Goal: Communication & Community: Connect with others

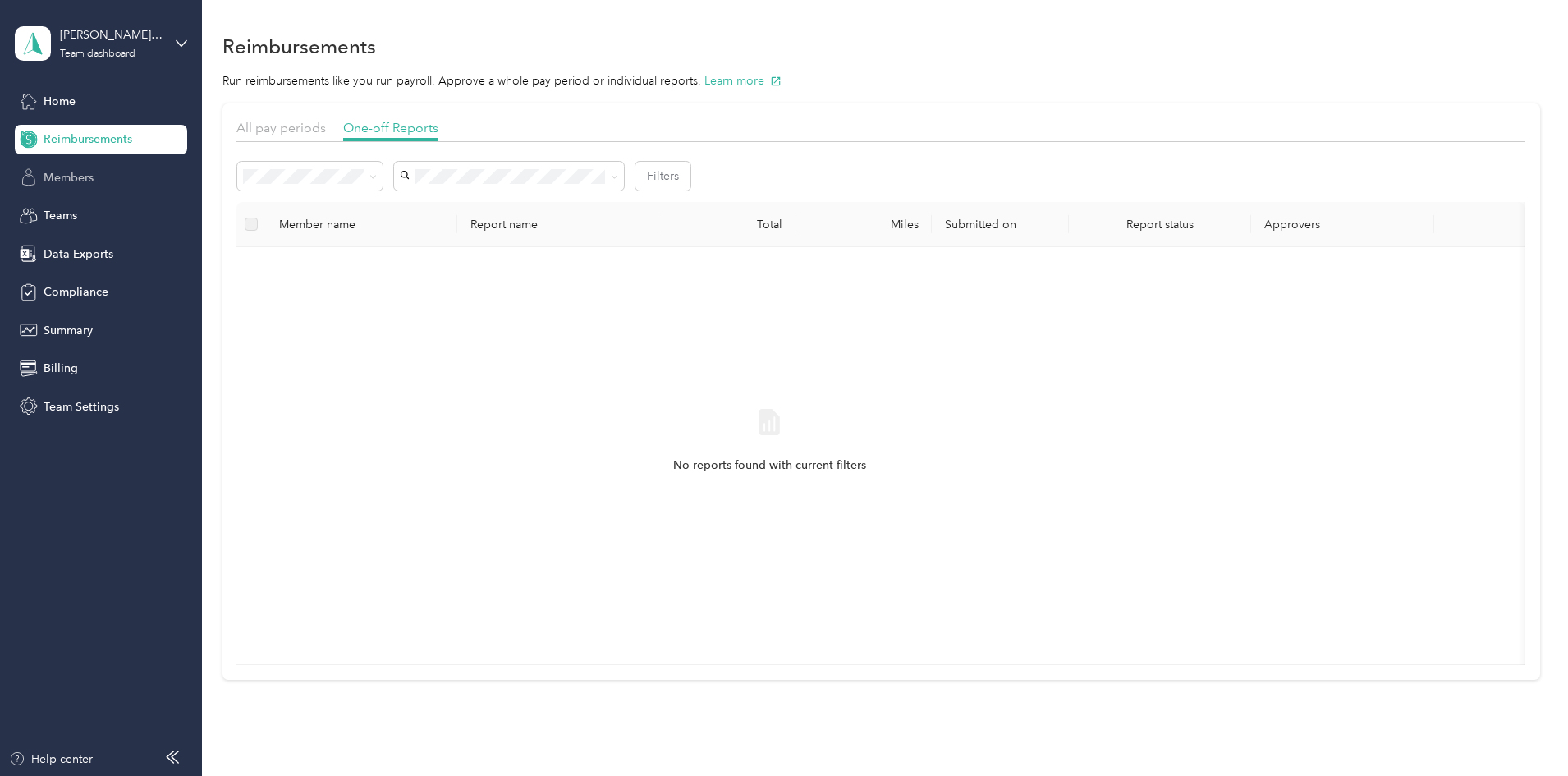
click at [73, 174] on span "Members" at bounding box center [69, 177] width 50 height 17
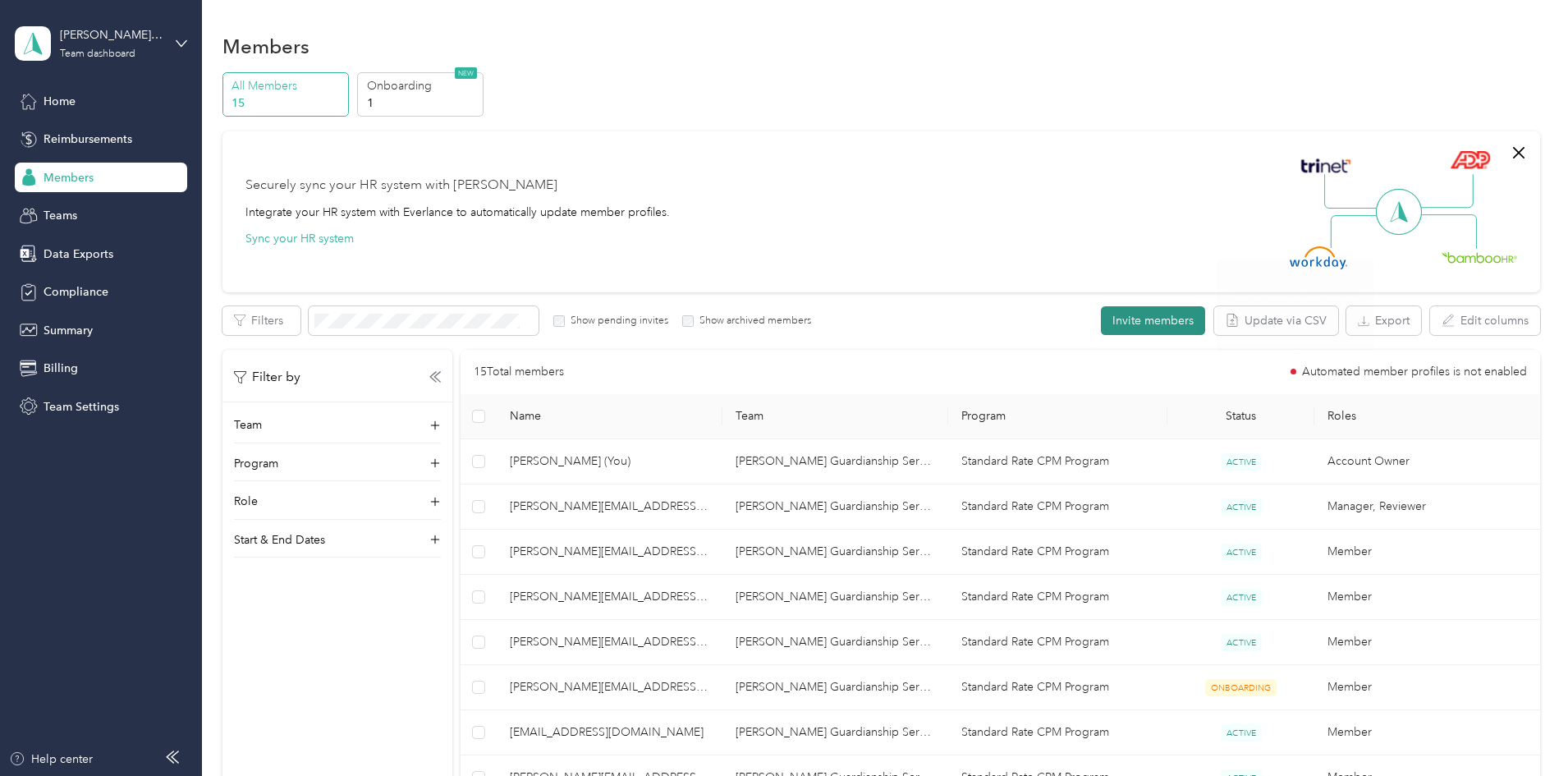
click at [1101, 310] on button "Invite members" at bounding box center [1153, 320] width 104 height 29
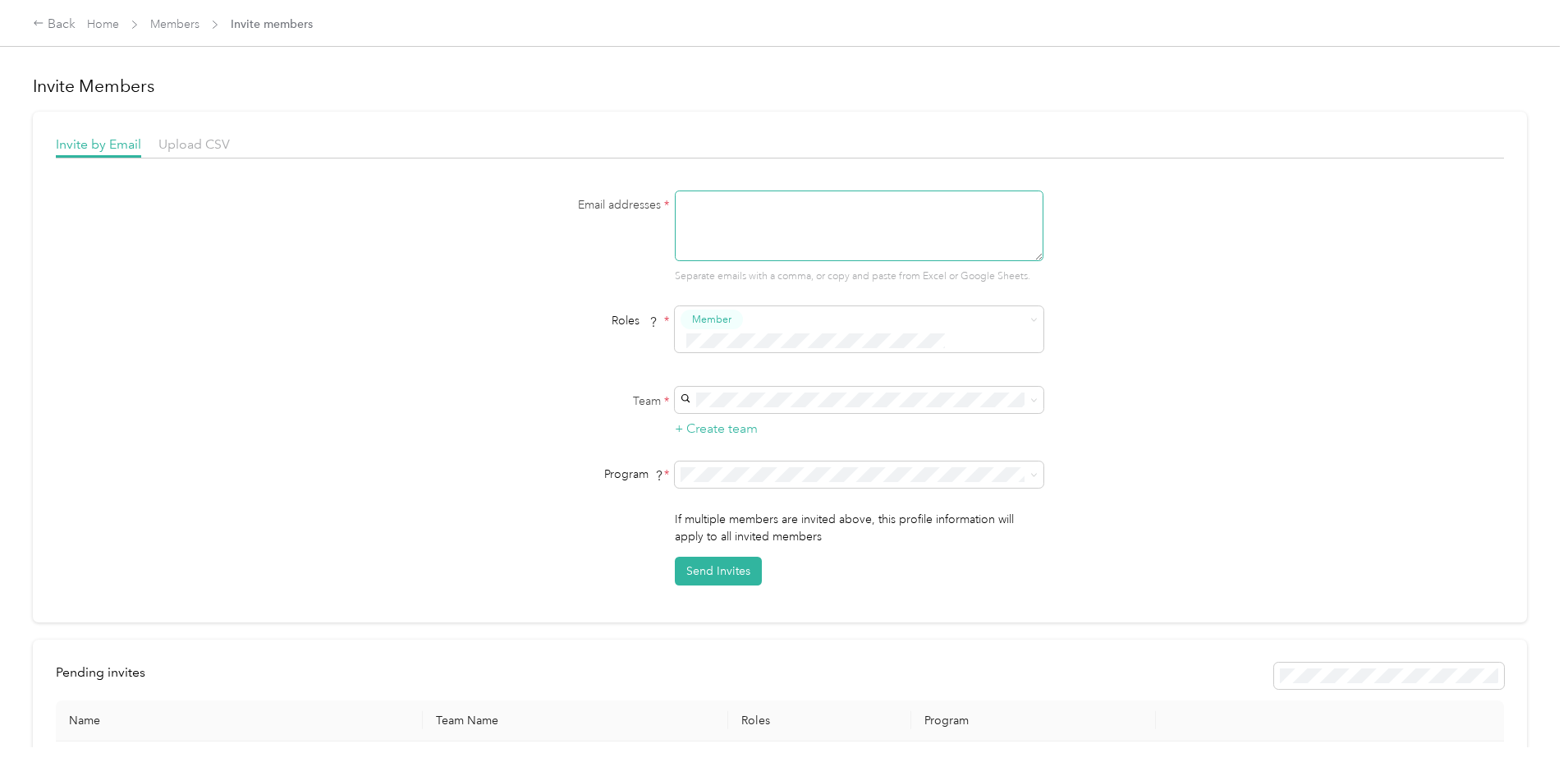
click at [723, 225] on textarea at bounding box center [858, 226] width 368 height 70
type textarea "d"
type textarea "[PERSON_NAME][EMAIL_ADDRESS][DOMAIN_NAME]"
click at [716, 322] on span "Member" at bounding box center [711, 319] width 39 height 15
click at [717, 353] on span "Member" at bounding box center [715, 350] width 39 height 15
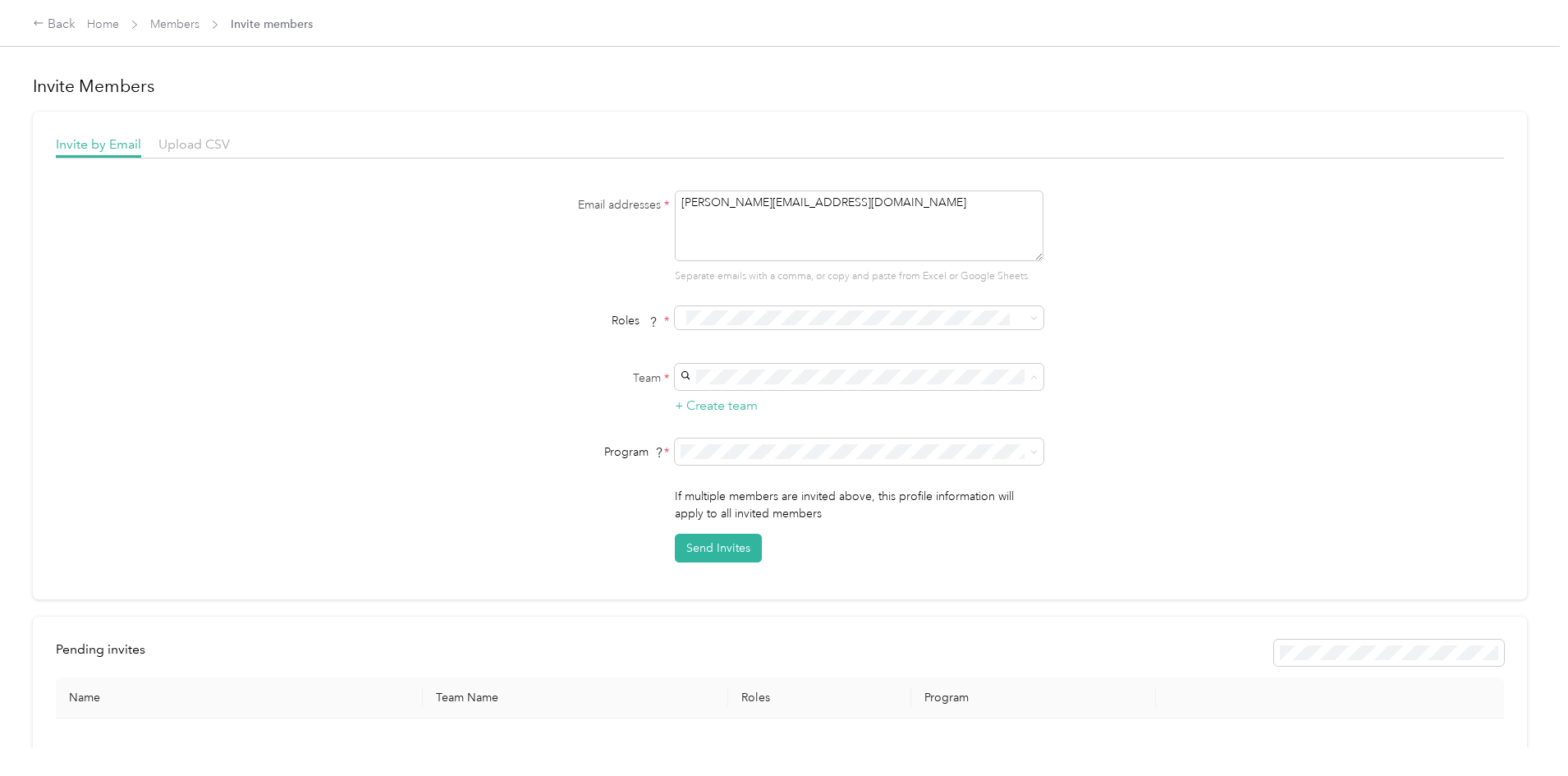
click at [742, 409] on span "[PERSON_NAME] Guardianship Services LLC (Main organization)" at bounding box center [850, 407] width 334 height 14
click at [700, 545] on button "Send Invites" at bounding box center [718, 549] width 87 height 29
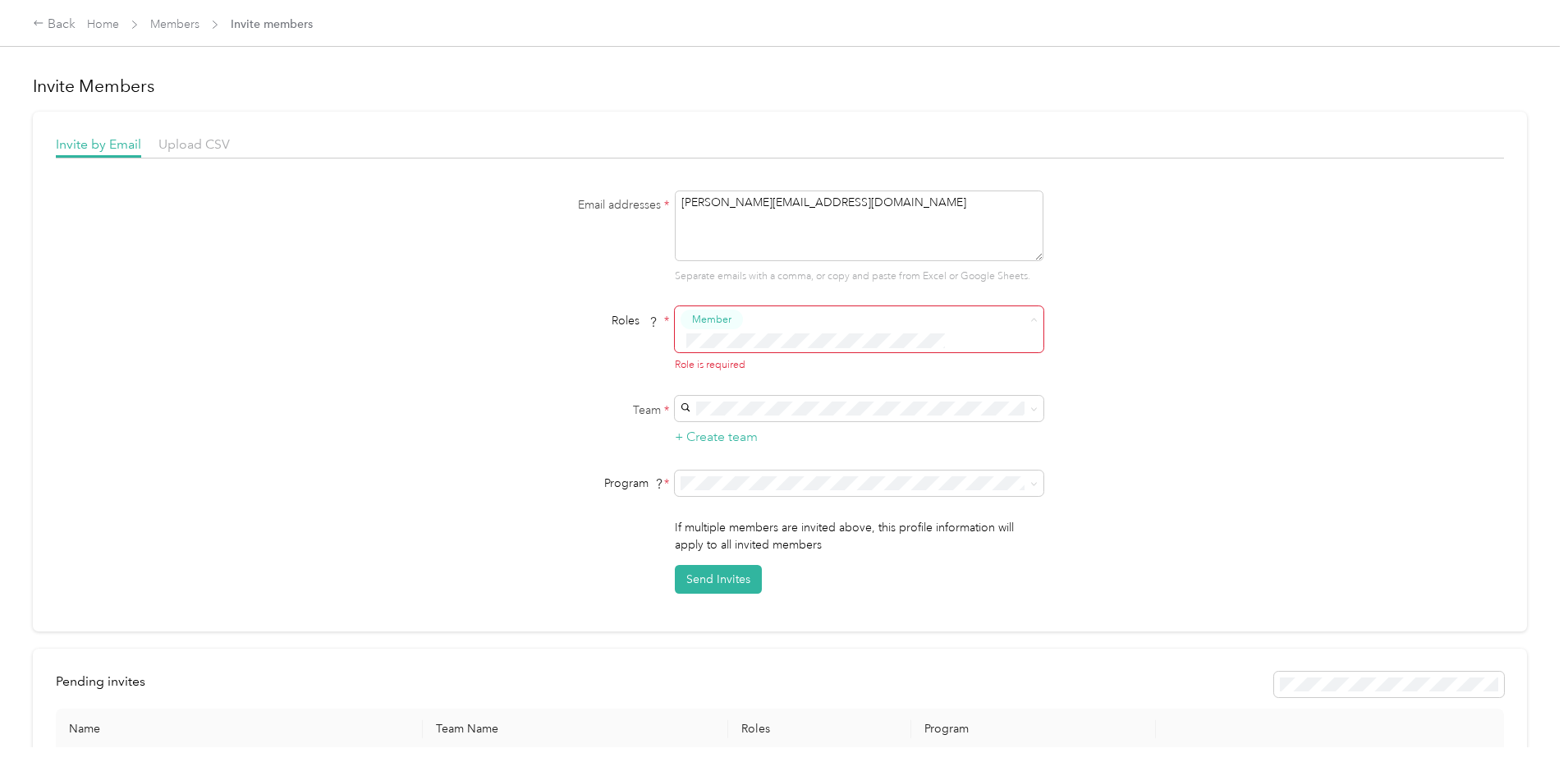
click at [825, 359] on li "Member" at bounding box center [856, 351] width 368 height 32
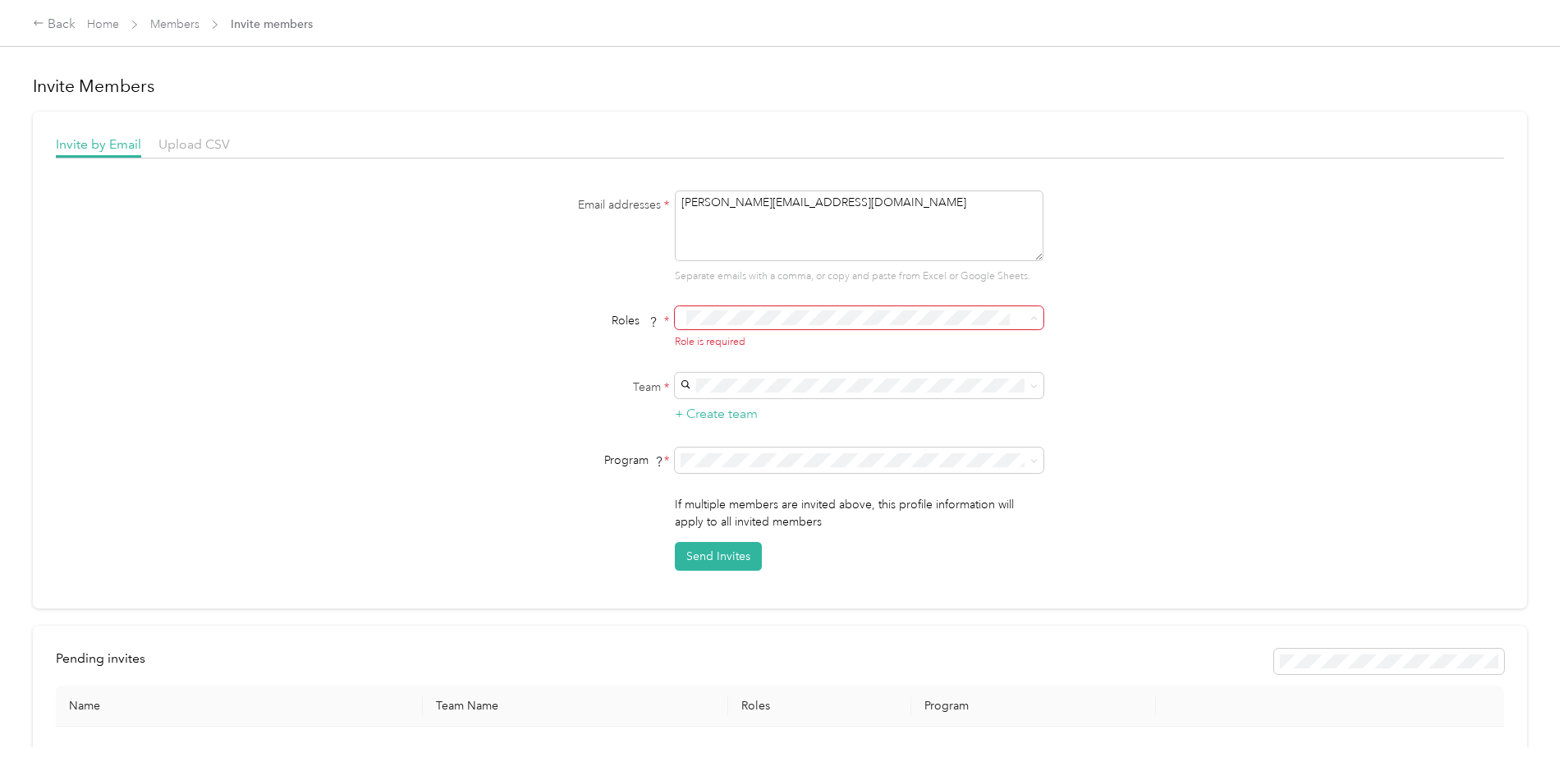
click at [751, 342] on div "Member" at bounding box center [857, 347] width 346 height 21
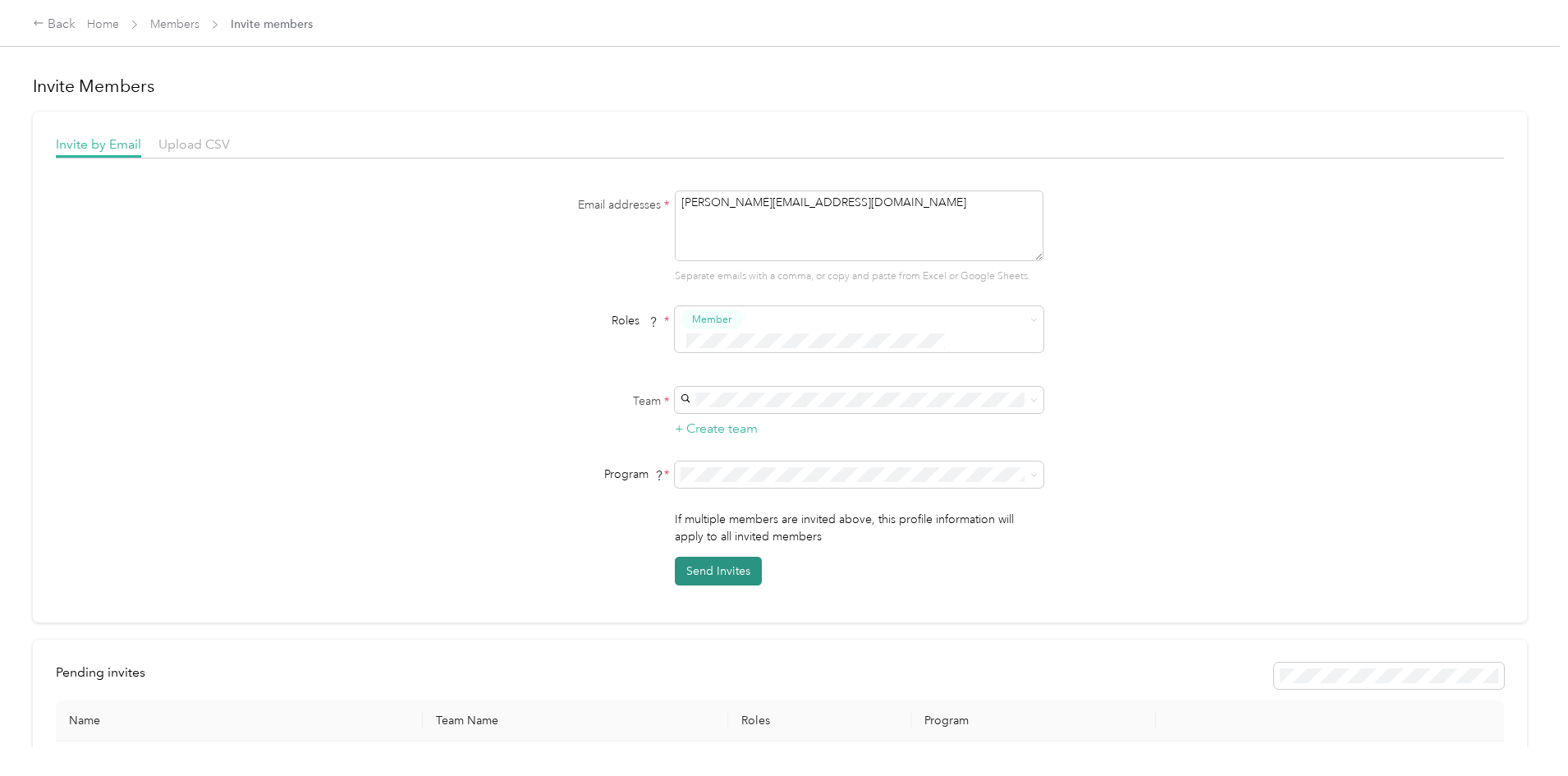
click at [702, 557] on button "Send Invites" at bounding box center [718, 571] width 87 height 29
